Goal: Information Seeking & Learning: Learn about a topic

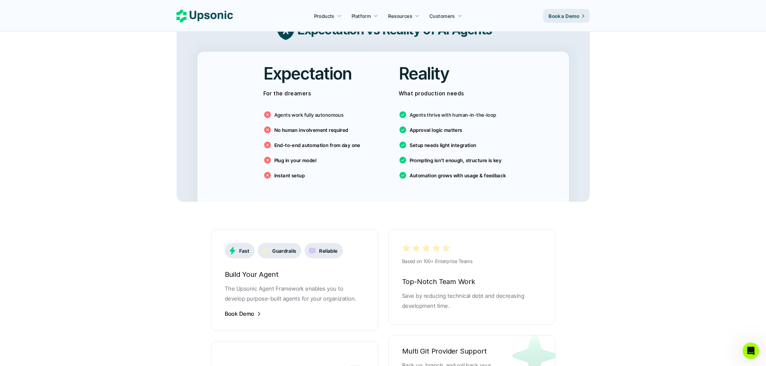
scroll to position [1306, 0]
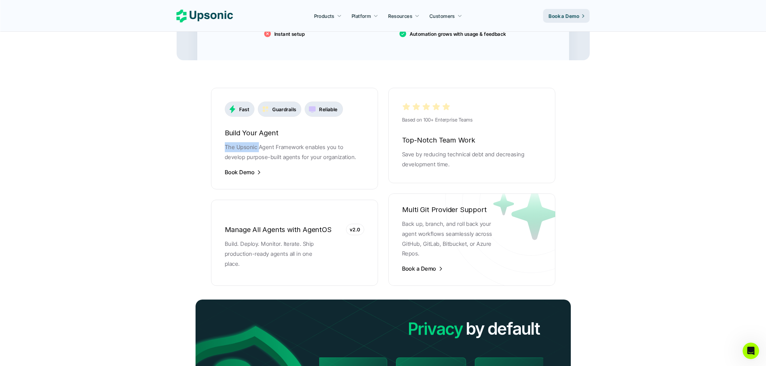
drag, startPoint x: 240, startPoint y: 132, endPoint x: 306, endPoint y: 137, distance: 65.6
click at [262, 132] on div "Fast Guardrails Reliable Build Your Agent The Upsonic Agent Framework enables y…" at bounding box center [294, 139] width 167 height 102
click at [321, 142] on p "The Upsonic Agent Framework enables you to develop purpose-built agents for you…" at bounding box center [294, 152] width 139 height 20
click at [336, 145] on p "The Upsonic Agent Framework enables you to develop purpose-built agents for you…" at bounding box center [294, 152] width 139 height 20
click at [337, 146] on p "The Upsonic Agent Framework enables you to develop purpose-built agents for you…" at bounding box center [294, 152] width 139 height 20
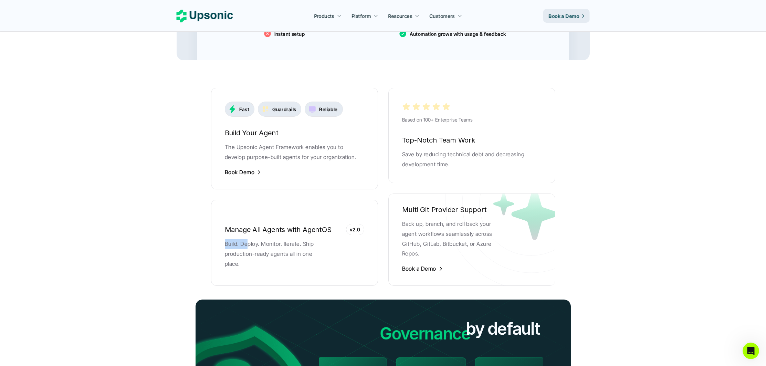
drag, startPoint x: 231, startPoint y: 230, endPoint x: 311, endPoint y: 239, distance: 79.7
click at [278, 234] on div "Manage All Agents with AgentOS v2.0 Build. Deploy. Monitor. Iterate. Ship produ…" at bounding box center [294, 242] width 167 height 65
click at [313, 239] on p "Build. Deploy. Monitor. Iterate. Ship production-ready agents all in one place." at bounding box center [276, 254] width 103 height 30
drag, startPoint x: 344, startPoint y: 251, endPoint x: 356, endPoint y: 243, distance: 13.7
click at [346, 250] on div "Manage All Agents with AgentOS v2.0 Build. Deploy. Monitor. Iterate. Ship produ…" at bounding box center [294, 242] width 167 height 65
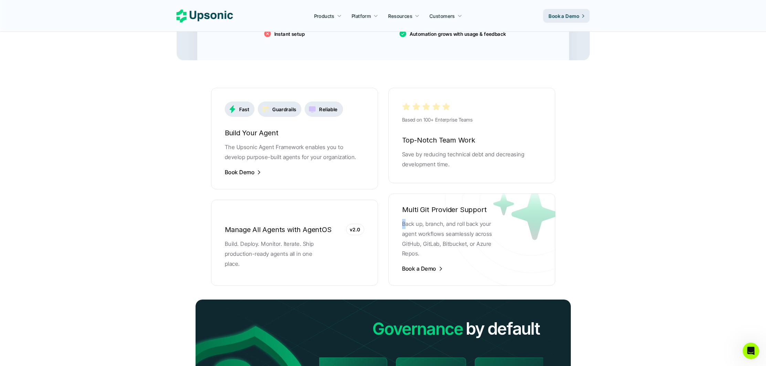
drag, startPoint x: 401, startPoint y: 211, endPoint x: 423, endPoint y: 212, distance: 21.4
click at [421, 212] on div "Multi Git Provider Support Back up, branch, and roll back your agent workflows …" at bounding box center [471, 239] width 167 height 92
drag, startPoint x: 452, startPoint y: 224, endPoint x: 447, endPoint y: 232, distance: 9.7
click at [448, 231] on p "Back up, branch, and roll back your agent workflows seamlessly across GitHub, G…" at bounding box center [453, 239] width 103 height 40
drag, startPoint x: 441, startPoint y: 235, endPoint x: 431, endPoint y: 235, distance: 10.7
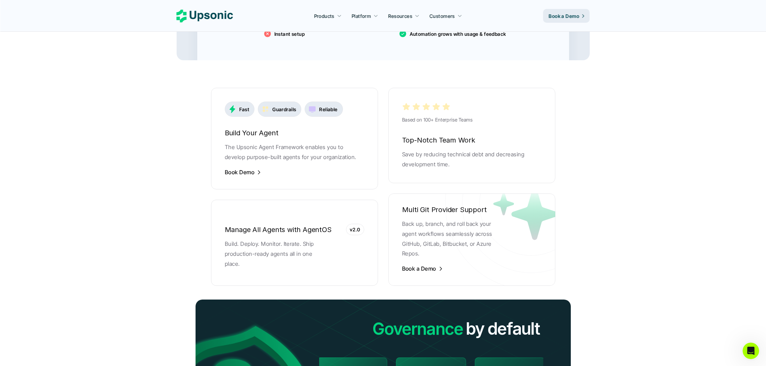
click at [435, 235] on p "Back up, branch, and roll back your agent workflows seamlessly across GitHub, G…" at bounding box center [453, 239] width 103 height 40
click at [400, 233] on div "Multi Git Provider Support Back up, branch, and roll back your agent workflows …" at bounding box center [471, 239] width 167 height 92
click at [420, 233] on p "Back up, branch, and roll back your agent workflows seamlessly across GitHub, G…" at bounding box center [453, 239] width 103 height 40
click at [401, 227] on div "Multi Git Provider Support Back up, branch, and roll back your agent workflows …" at bounding box center [471, 239] width 167 height 92
drag, startPoint x: 420, startPoint y: 228, endPoint x: 432, endPoint y: 230, distance: 11.4
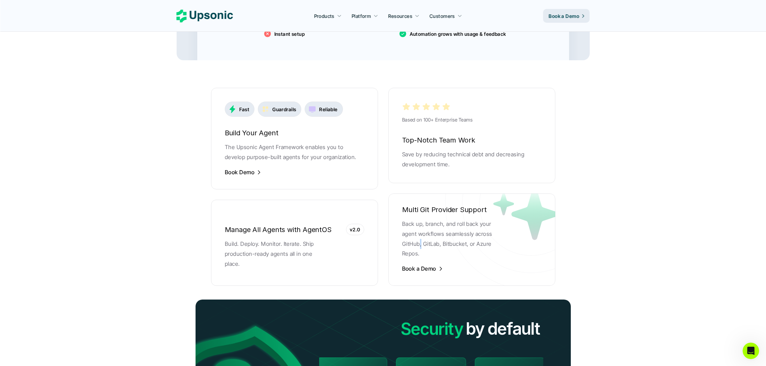
click at [422, 228] on p "Back up, branch, and roll back your agent workflows seamlessly across GitHub, G…" at bounding box center [453, 239] width 103 height 40
drag, startPoint x: 439, startPoint y: 231, endPoint x: 443, endPoint y: 230, distance: 3.8
click at [440, 231] on p "Back up, branch, and roll back your agent workflows seamlessly across GitHub, G…" at bounding box center [453, 239] width 103 height 40
click at [456, 230] on p "Back up, branch, and roll back your agent workflows seamlessly across GitHub, G…" at bounding box center [453, 239] width 103 height 40
click at [475, 233] on p "Back up, branch, and roll back your agent workflows seamlessly across GitHub, G…" at bounding box center [453, 239] width 103 height 40
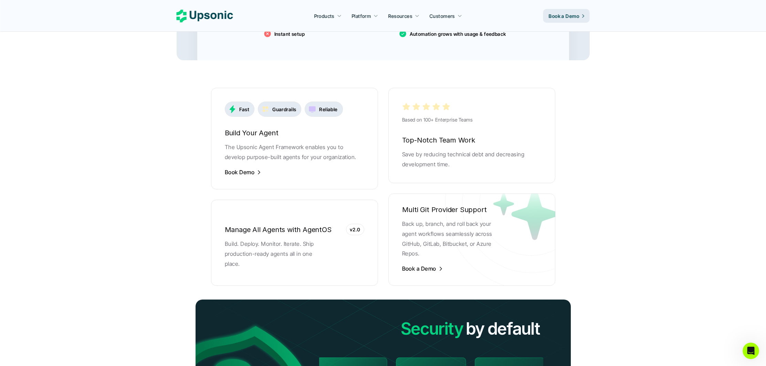
click at [492, 234] on p "Back up, branch, and roll back your agent workflows seamlessly across GitHub, G…" at bounding box center [453, 239] width 103 height 40
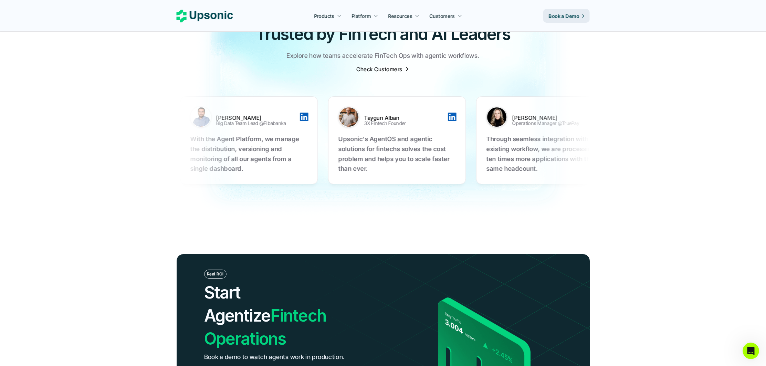
scroll to position [2324, 0]
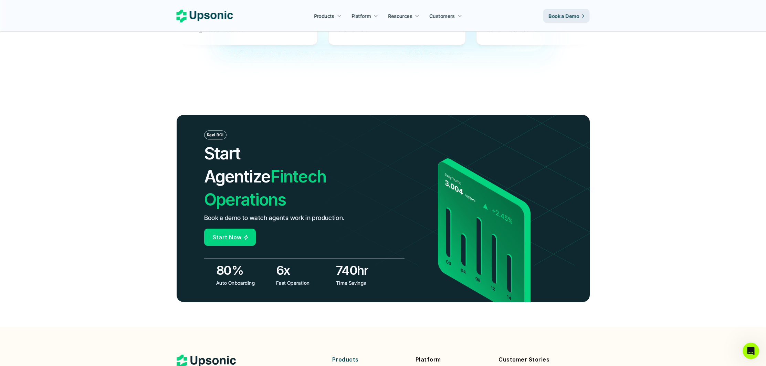
drag, startPoint x: 225, startPoint y: 234, endPoint x: 236, endPoint y: 237, distance: 11.3
click at [233, 279] on p "Auto Onboarding" at bounding box center [243, 282] width 55 height 7
click at [236, 279] on p "Auto Onboarding" at bounding box center [243, 282] width 55 height 7
drag, startPoint x: 223, startPoint y: 224, endPoint x: 245, endPoint y: 223, distance: 22.1
click at [245, 262] on h3 "80%" at bounding box center [244, 270] width 56 height 17
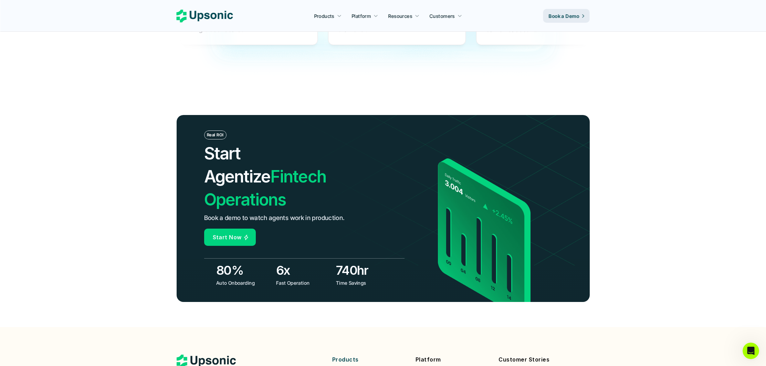
drag, startPoint x: 266, startPoint y: 226, endPoint x: 278, endPoint y: 226, distance: 12.1
click at [270, 262] on h3 "80%" at bounding box center [244, 270] width 56 height 17
click at [411, 232] on img at bounding box center [526, 177] width 481 height 175
click at [367, 218] on img at bounding box center [526, 177] width 481 height 175
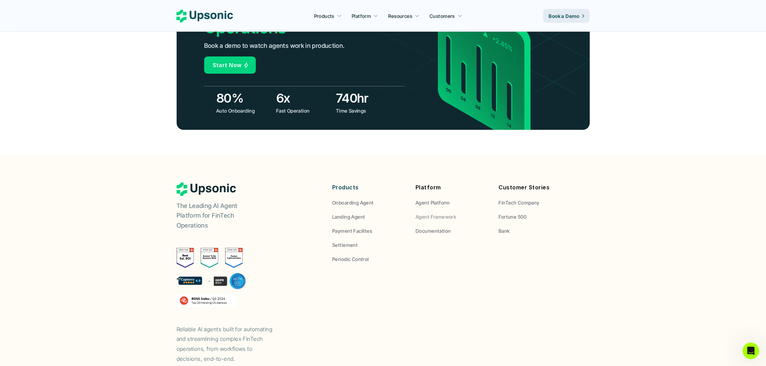
click at [431, 199] on p "Agent Platform" at bounding box center [433, 202] width 34 height 7
